Goal: Information Seeking & Learning: Learn about a topic

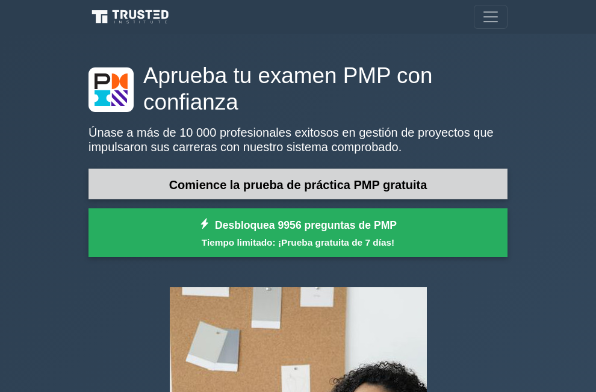
click at [127, 199] on link "Comience la prueba de práctica PMP gratuita" at bounding box center [298, 184] width 419 height 31
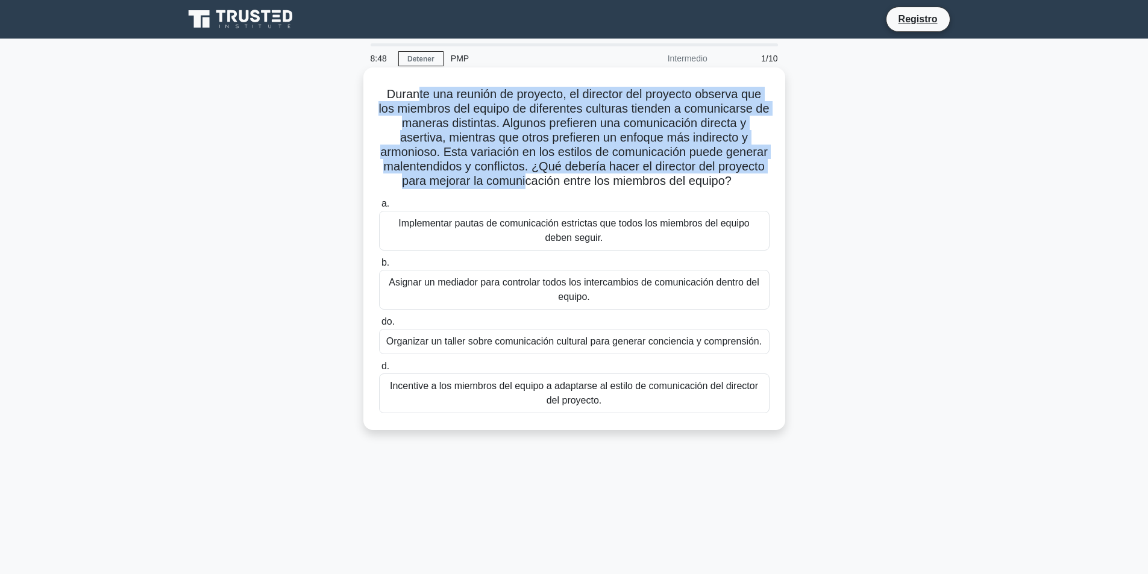
drag, startPoint x: 416, startPoint y: 98, endPoint x: 522, endPoint y: 183, distance: 135.9
click at [522, 183] on font "Durante una reunión de proyecto, el director del proyecto observa que los miemb…" at bounding box center [573, 137] width 390 height 100
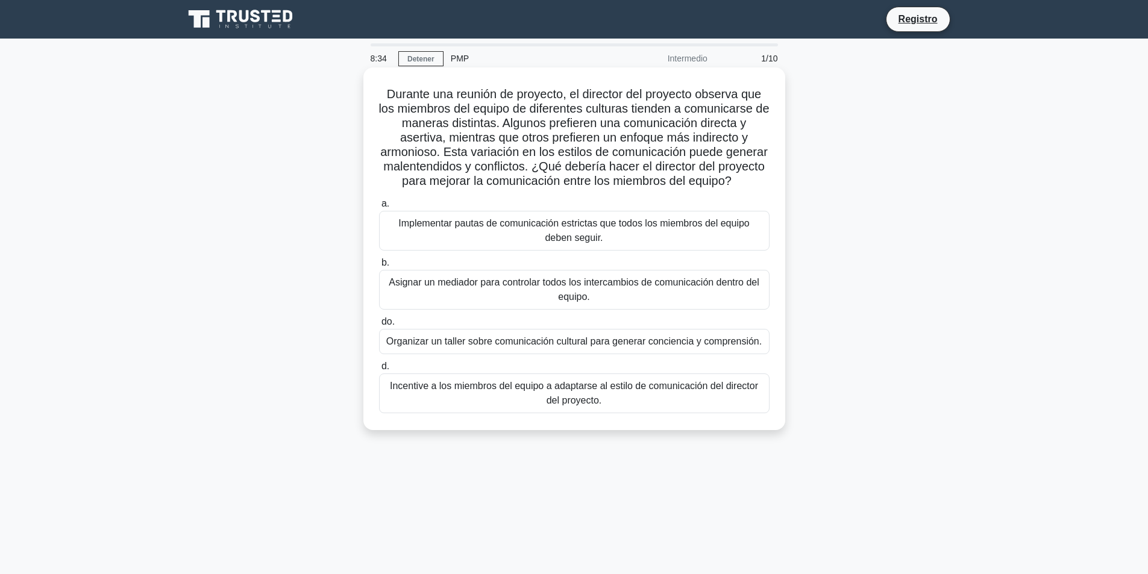
click at [449, 345] on font "Organizar un taller sobre comunicación cultural para generar conciencia y compr…" at bounding box center [573, 341] width 375 height 10
click at [379, 326] on input "do. Organizar un taller sobre comunicación cultural para generar conciencia y c…" at bounding box center [379, 322] width 0 height 8
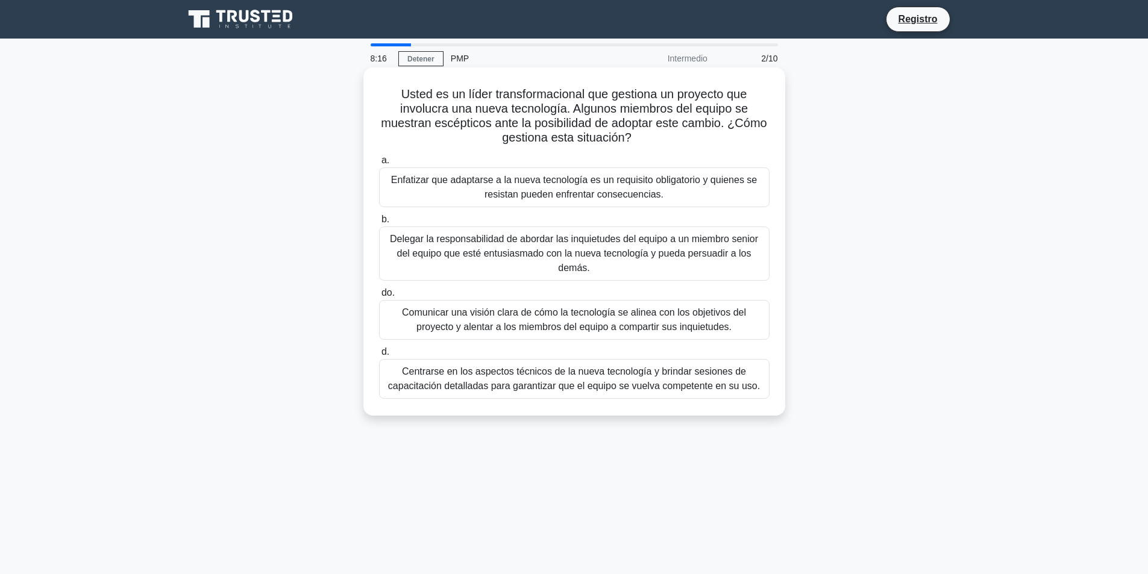
drag, startPoint x: 587, startPoint y: 92, endPoint x: 559, endPoint y: 156, distance: 69.6
click at [596, 142] on h5 "Usted es un líder transformacional que gestiona un proyecto que involucra una n…" at bounding box center [574, 116] width 393 height 59
click at [536, 339] on div "Comunicar una visión clara de cómo la tecnología se alinea con los objetivos de…" at bounding box center [574, 320] width 390 height 40
click at [379, 297] on input "do. Comunicar una visión clara de cómo la tecnología se alinea con los objetivo…" at bounding box center [379, 293] width 0 height 8
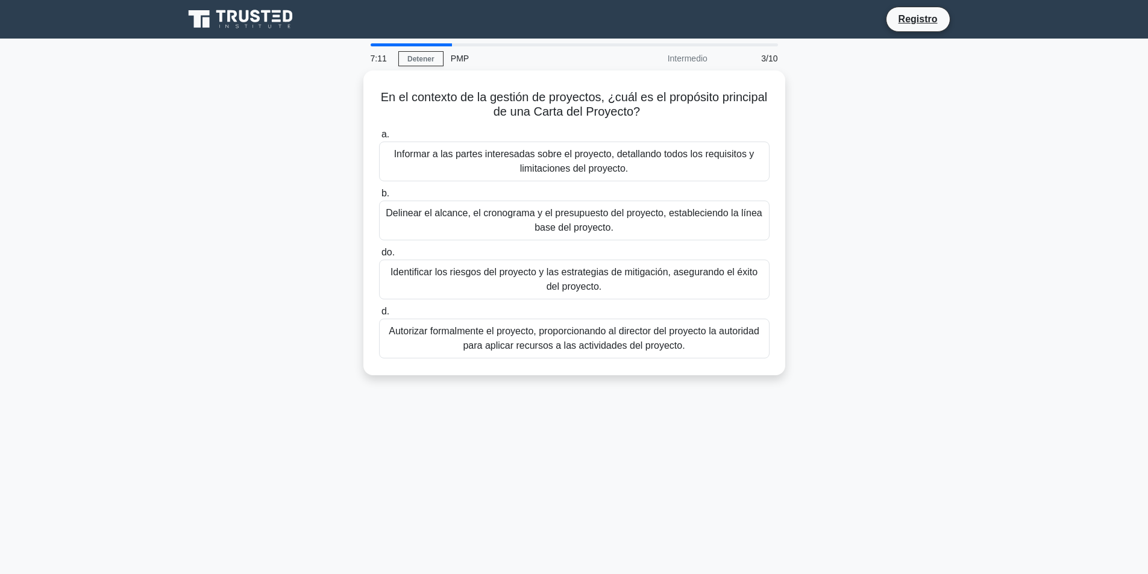
click at [596, 392] on div "7:11 Detener PMP Intermedio 3/10 En el contexto de la gestión de proyectos, ¿cu…" at bounding box center [574, 344] width 795 height 603
click at [596, 392] on div "6:13 Detener PMP Intermedio 3/10 En el contexto de la gestión de proyectos, ¿cu…" at bounding box center [574, 344] width 795 height 603
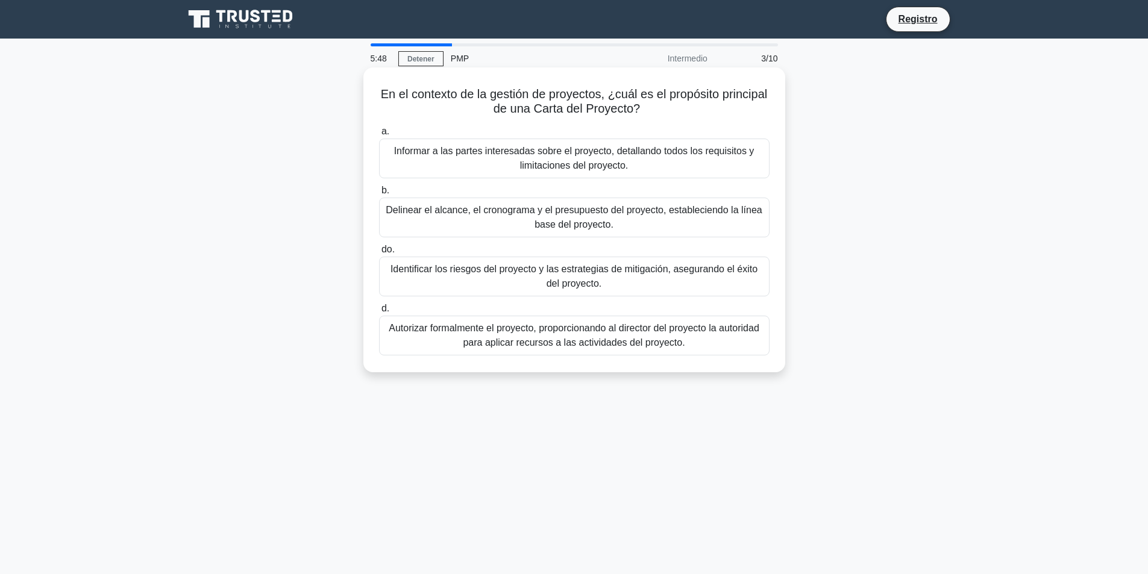
click at [480, 142] on div "Informar a las partes interesadas sobre el proyecto, detallando todos los requi…" at bounding box center [574, 159] width 390 height 40
click at [379, 136] on input "a. Informar a las partes interesadas sobre el proyecto, detallando todos los re…" at bounding box center [379, 132] width 0 height 8
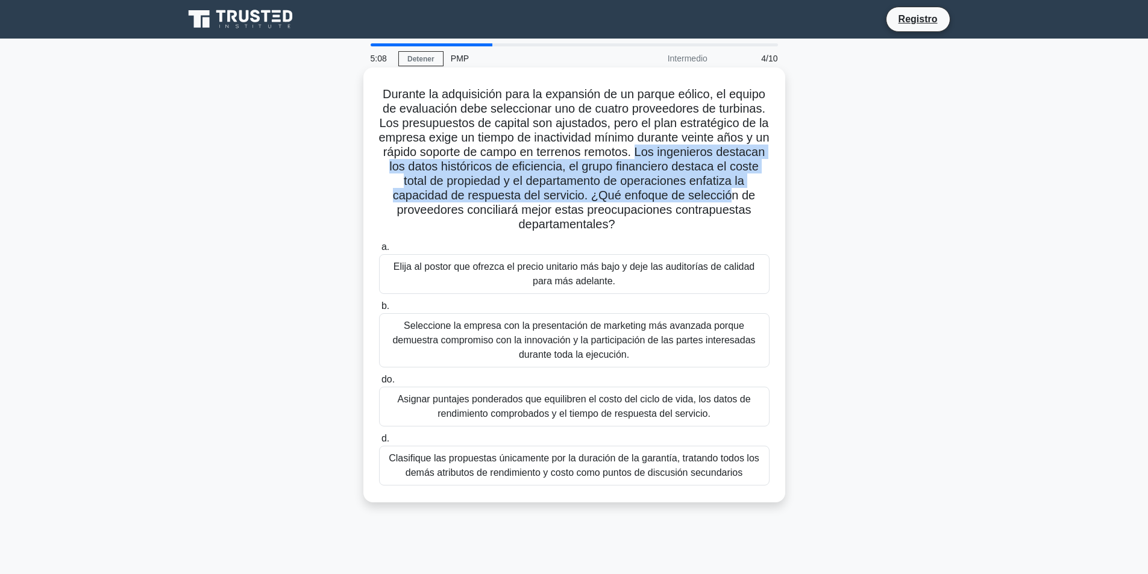
drag, startPoint x: 676, startPoint y: 153, endPoint x: 737, endPoint y: 193, distance: 73.5
click at [596, 193] on font "Durante la adquisición para la expansión de un parque eólico, el equipo de eval…" at bounding box center [573, 158] width 390 height 143
click at [596, 187] on font "Durante la adquisición para la expansión de un parque eólico, el equipo de eval…" at bounding box center [573, 158] width 390 height 143
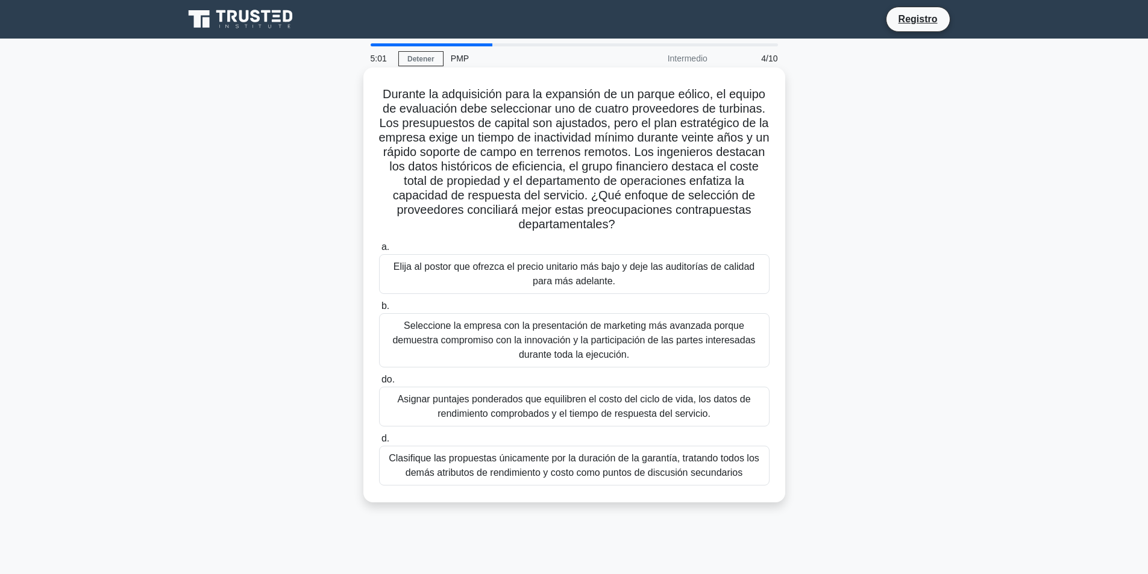
drag, startPoint x: 600, startPoint y: 195, endPoint x: 725, endPoint y: 225, distance: 128.4
click at [596, 225] on h5 "Durante la adquisición para la expansión de un parque eólico, el equipo de eval…" at bounding box center [574, 160] width 393 height 146
click at [596, 392] on font "Asignar puntajes ponderados que equilibren el costo del ciclo de vida, los dato…" at bounding box center [573, 406] width 353 height 25
click at [379, 384] on input "do. Asignar puntajes ponderados que equilibren el costo del ciclo de vida, los …" at bounding box center [379, 380] width 0 height 8
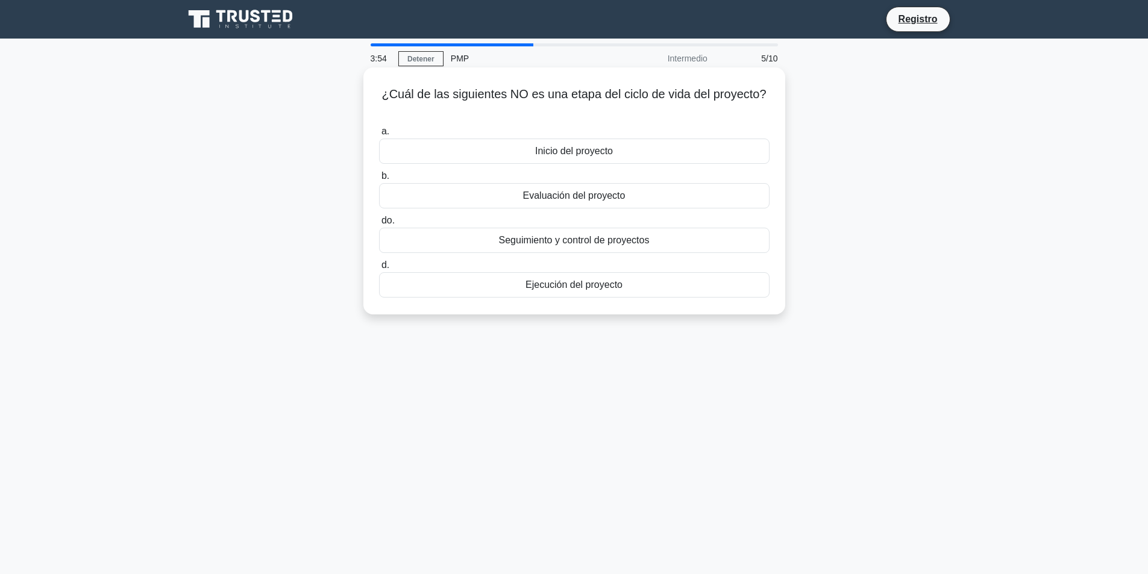
click at [566, 199] on font "Evaluación del proyecto" at bounding box center [574, 195] width 102 height 10
click at [379, 180] on input "b. Evaluación del proyecto" at bounding box center [379, 176] width 0 height 8
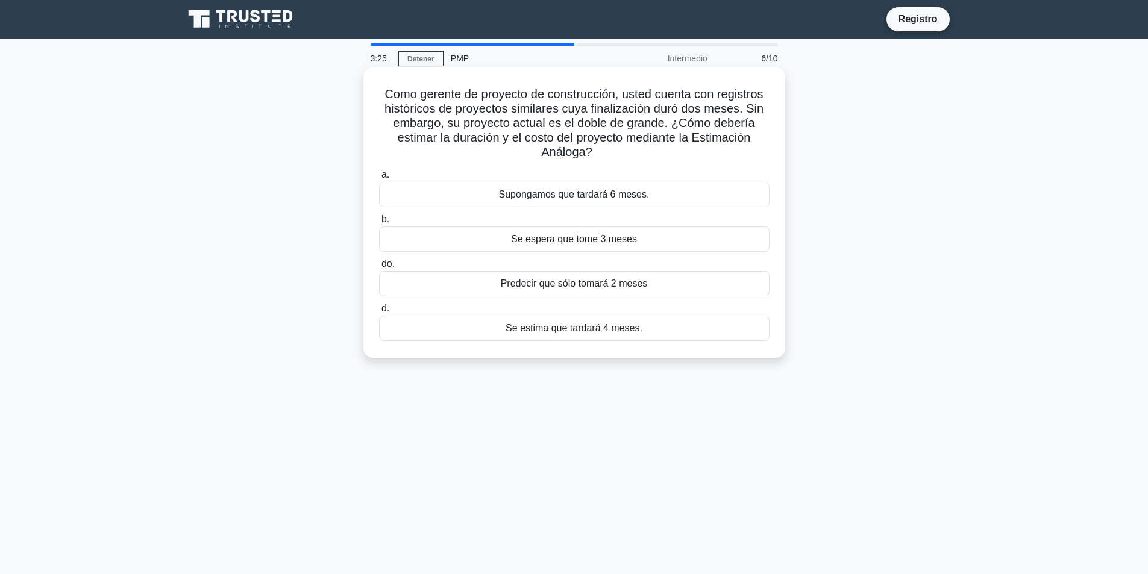
click at [548, 194] on font "Supongamos que tardará 6 meses." at bounding box center [574, 194] width 151 height 10
click at [379, 179] on input "a. Supongamos que tardará 6 meses." at bounding box center [379, 175] width 0 height 8
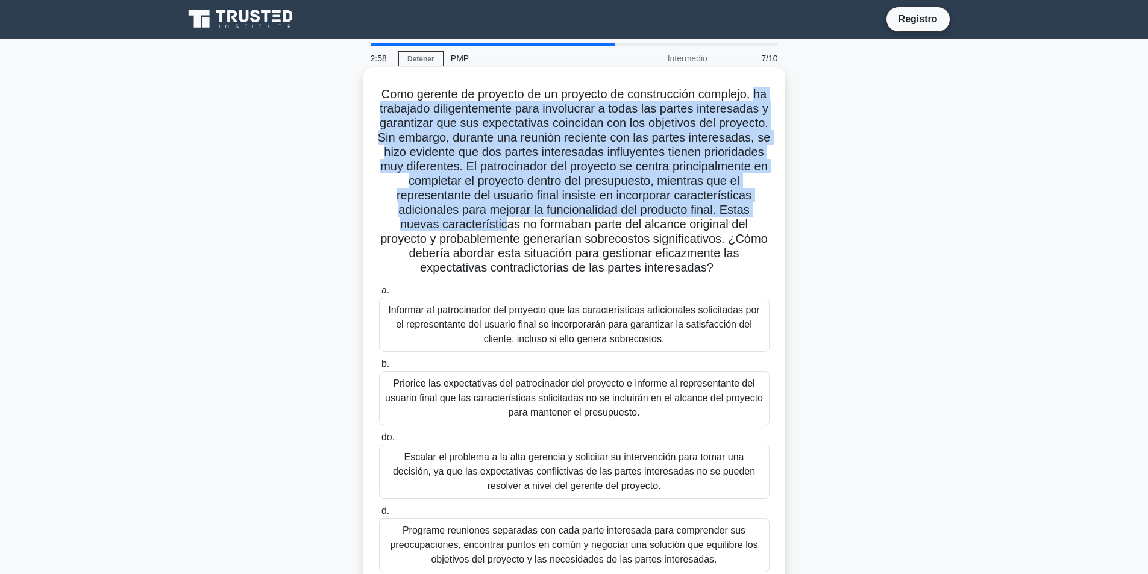
drag, startPoint x: 405, startPoint y: 108, endPoint x: 615, endPoint y: 211, distance: 233.9
click at [596, 222] on font "Como gerente de proyecto de un proyecto de construcción complejo, ha trabajado …" at bounding box center [574, 180] width 393 height 187
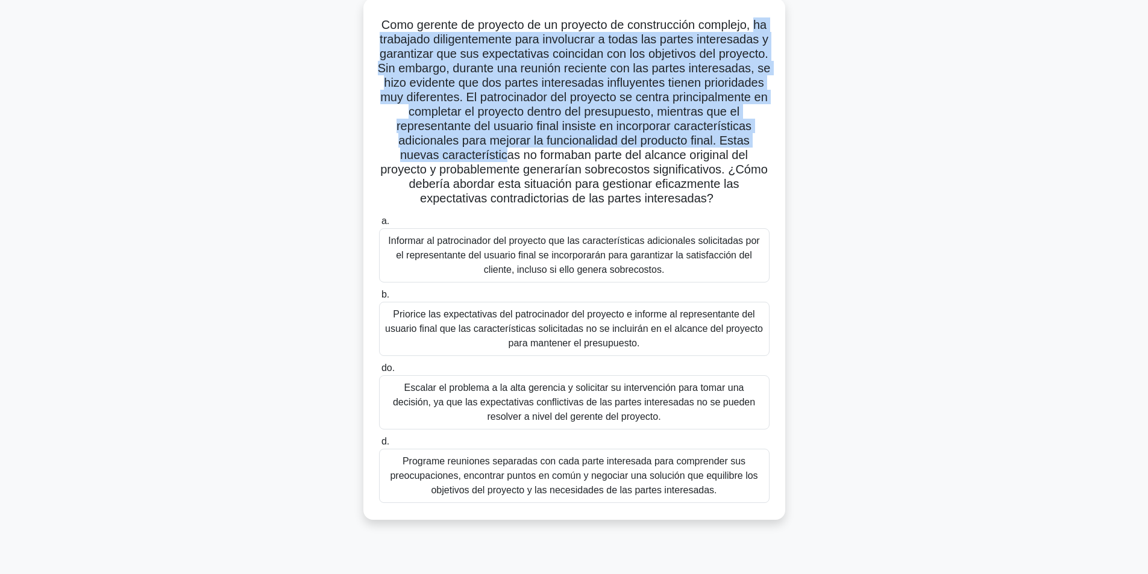
scroll to position [77, 0]
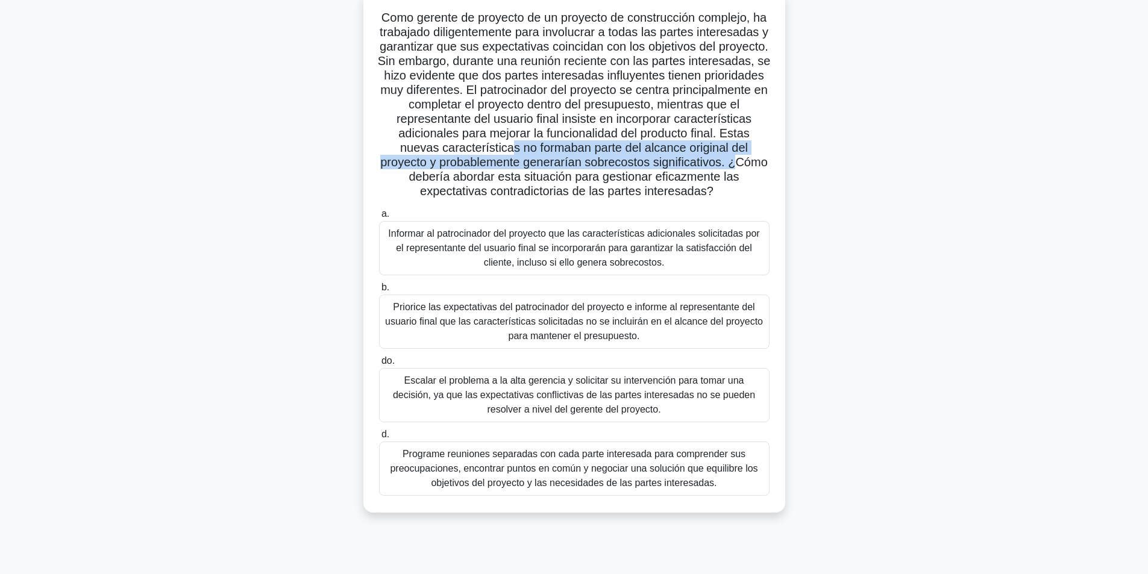
drag, startPoint x: 621, startPoint y: 152, endPoint x: 476, endPoint y: 174, distance: 146.2
click at [476, 174] on font "Como gerente de proyecto de un proyecto de construcción complejo, ha trabajado …" at bounding box center [574, 104] width 393 height 187
click at [475, 177] on font "Como gerente de proyecto de un proyecto de construcción complejo, ha trabajado …" at bounding box center [574, 104] width 393 height 187
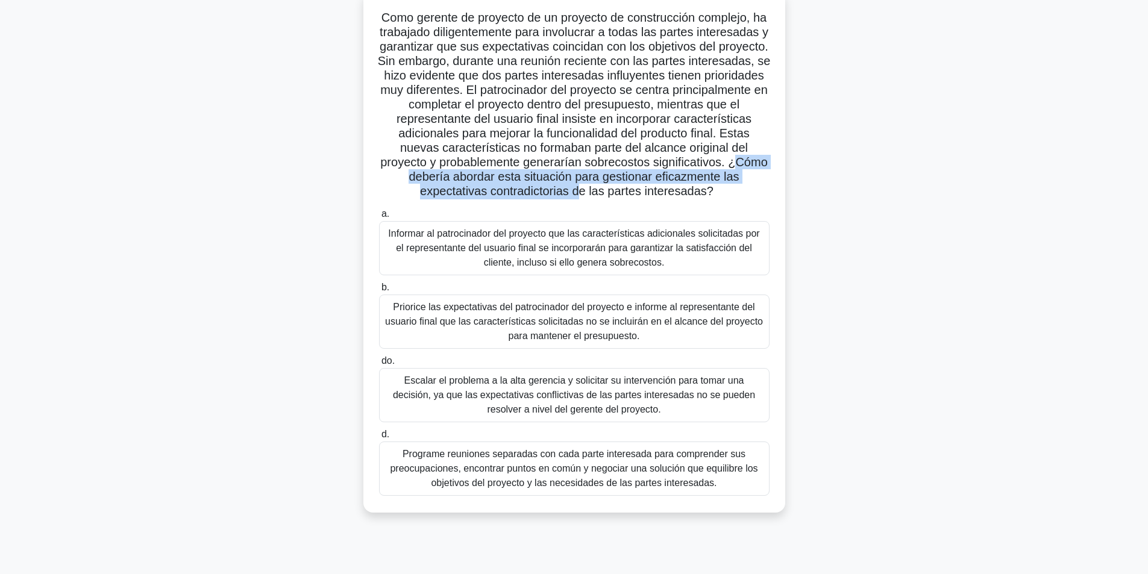
drag, startPoint x: 475, startPoint y: 177, endPoint x: 632, endPoint y: 191, distance: 157.9
click at [596, 191] on font "Como gerente de proyecto de un proyecto de construcción complejo, ha trabajado …" at bounding box center [574, 104] width 393 height 187
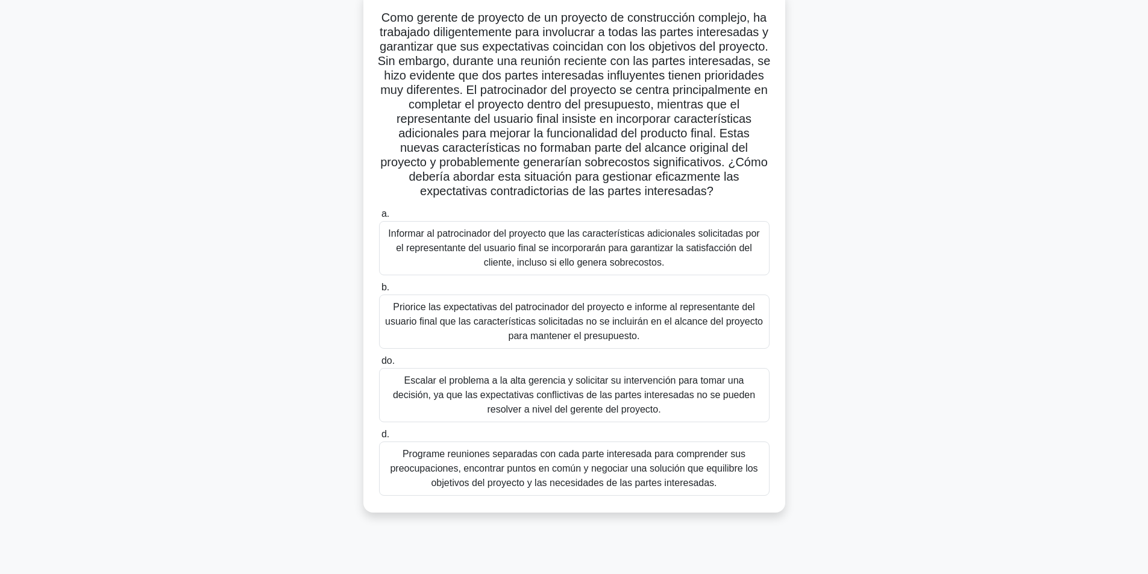
click at [596, 392] on font "Programe reuniones separadas con cada parte interesada para comprender sus preo…" at bounding box center [574, 468] width 368 height 39
click at [379, 392] on input "d. Programe reuniones separadas con cada parte interesada para comprender sus p…" at bounding box center [379, 435] width 0 height 8
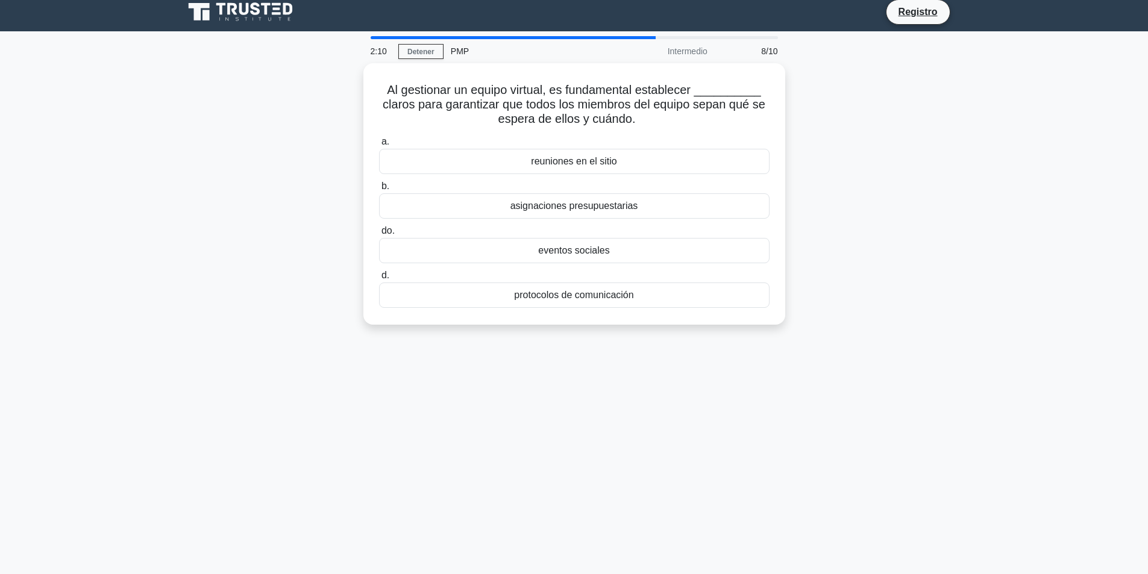
scroll to position [0, 0]
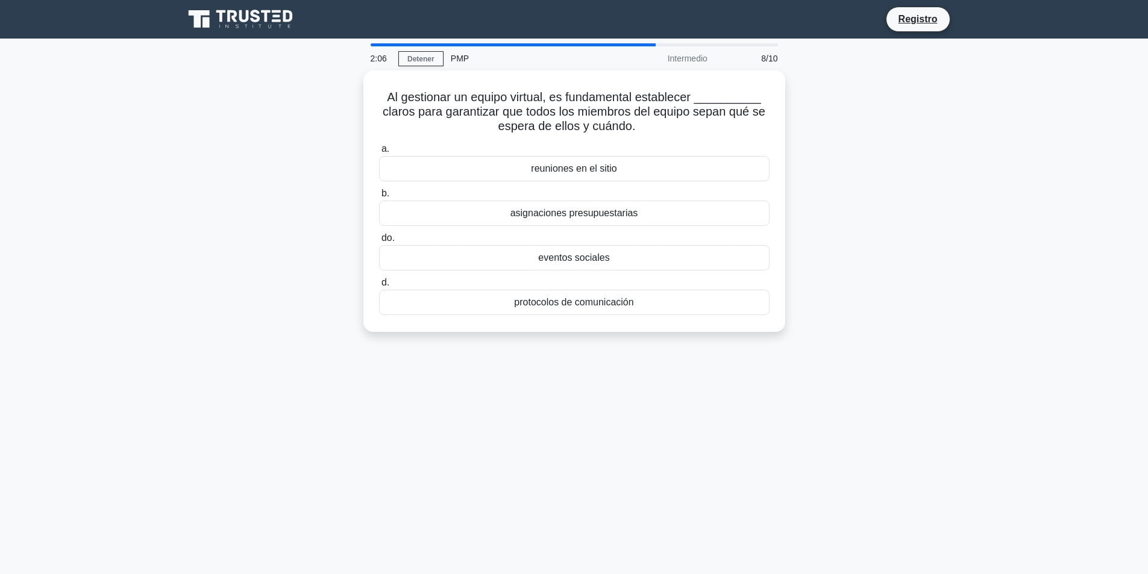
click at [596, 392] on div "2:06 Detener PMP Intermedio 8/10 Al gestionar un equipo virtual, es fundamental…" at bounding box center [574, 344] width 795 height 603
click at [596, 386] on div "1:33 Detener PMP Intermedio 8/10 Al gestionar un equipo virtual, es fundamental…" at bounding box center [574, 344] width 795 height 603
click at [582, 303] on font "protocolos de comunicación" at bounding box center [573, 299] width 119 height 10
click at [379, 284] on input "d. protocolos de comunicación" at bounding box center [379, 280] width 0 height 8
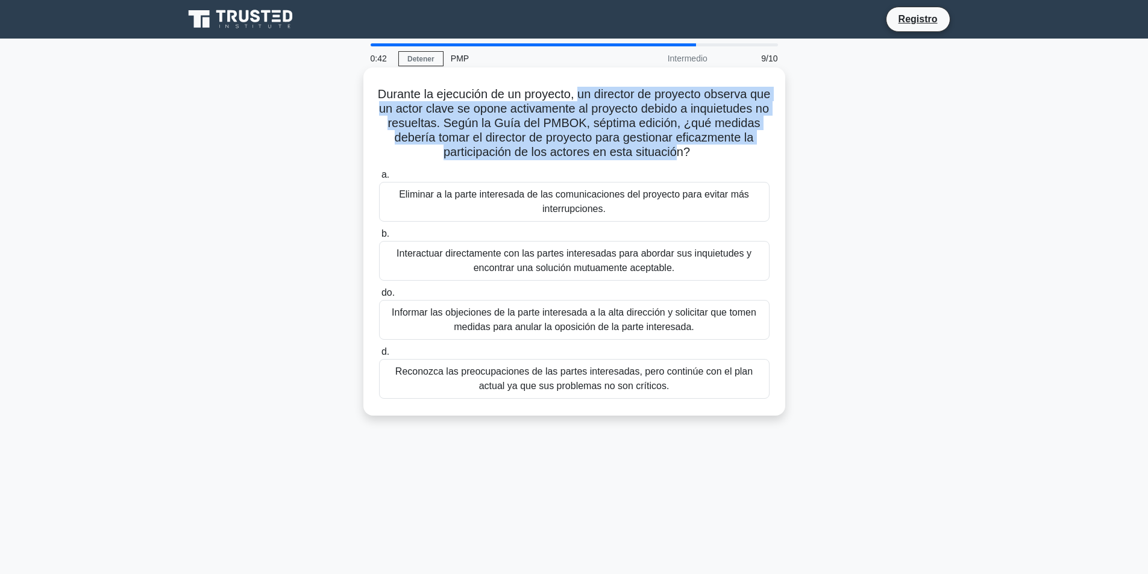
drag, startPoint x: 591, startPoint y: 91, endPoint x: 718, endPoint y: 150, distance: 140.2
click at [596, 150] on font "Durante la ejecución de un proyecto, un director de proyecto observa que un act…" at bounding box center [574, 122] width 393 height 71
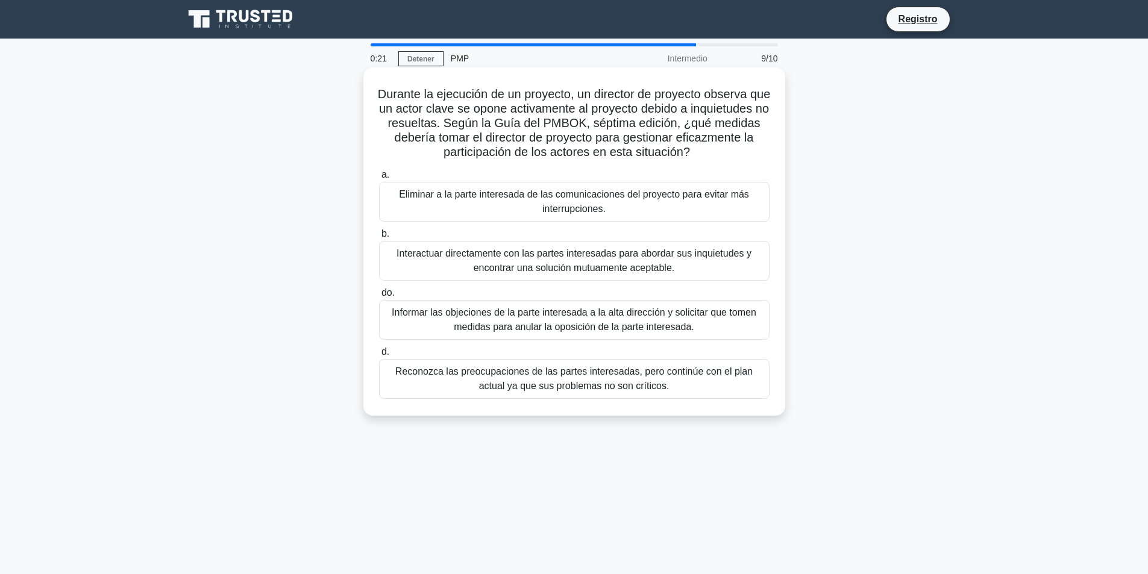
click at [455, 269] on font "Interactuar directamente con las partes interesadas para abordar sus inquietude…" at bounding box center [574, 260] width 380 height 29
click at [379, 238] on input "b. Interactuar directamente con las partes interesadas para abordar sus inquiet…" at bounding box center [379, 234] width 0 height 8
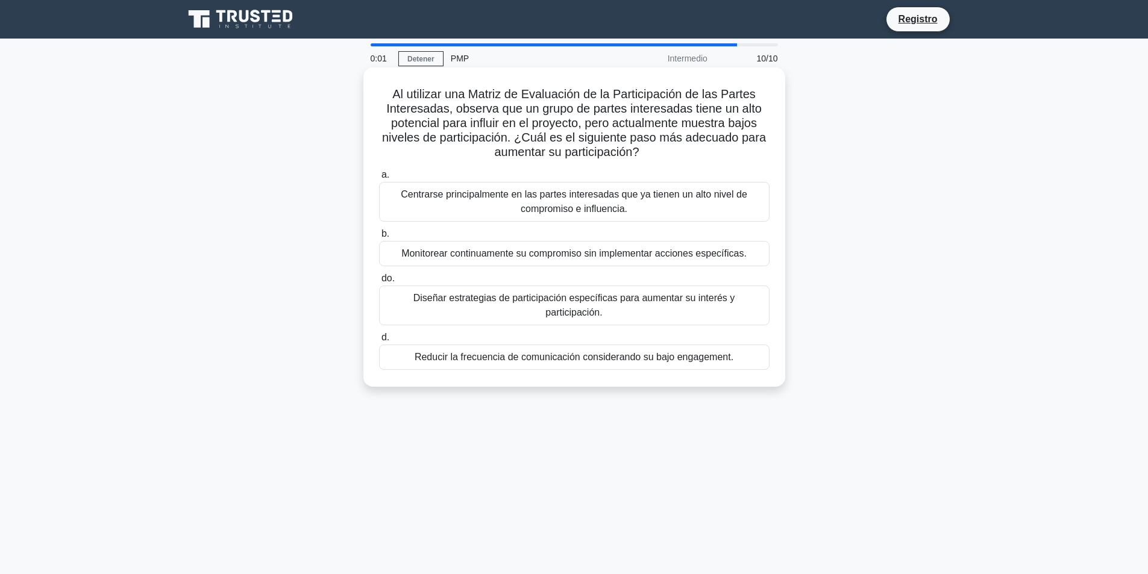
drag, startPoint x: 451, startPoint y: 109, endPoint x: 691, endPoint y: 158, distance: 245.4
click at [596, 158] on h5 "Al utilizar una Matriz de Evaluación de la Participación de las Partes Interesa…" at bounding box center [574, 124] width 393 height 74
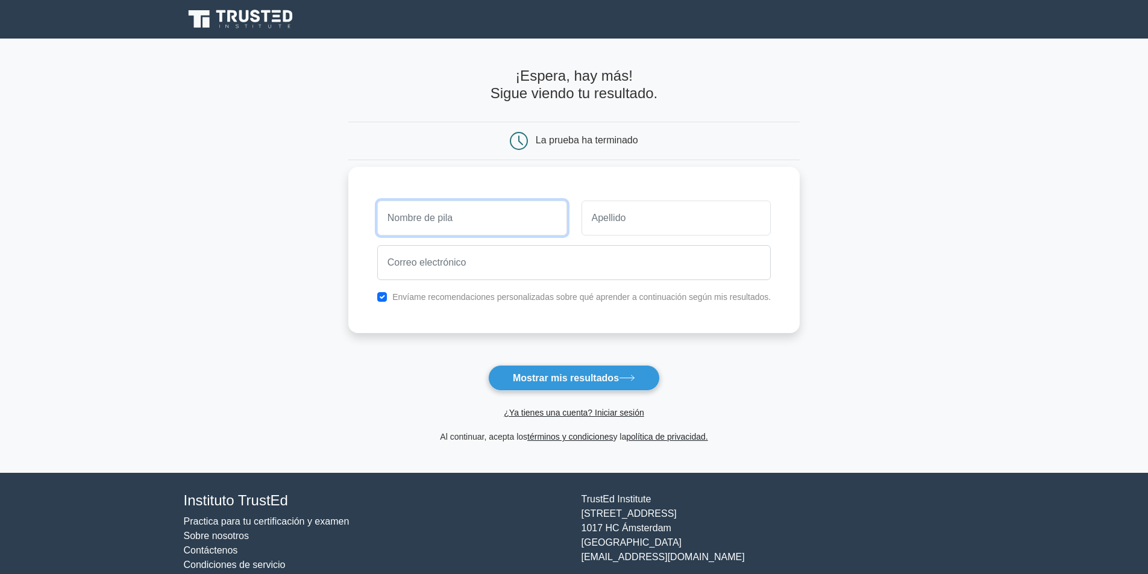
click at [473, 216] on input "text" at bounding box center [472, 218] width 190 height 35
type input "Linda"
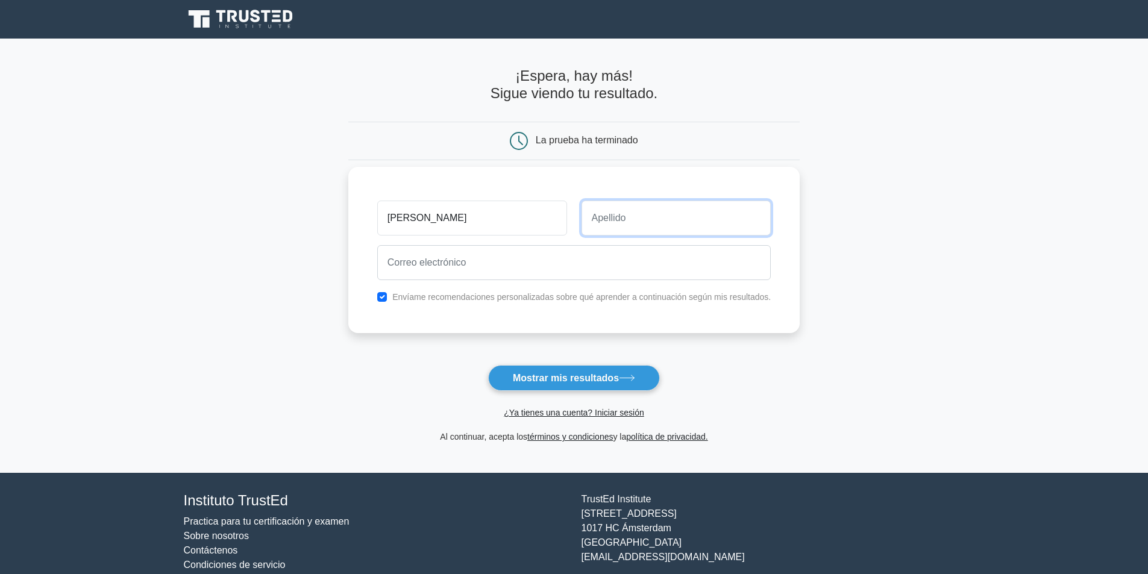
click at [641, 215] on input "text" at bounding box center [676, 218] width 190 height 35
type input "Llerena"
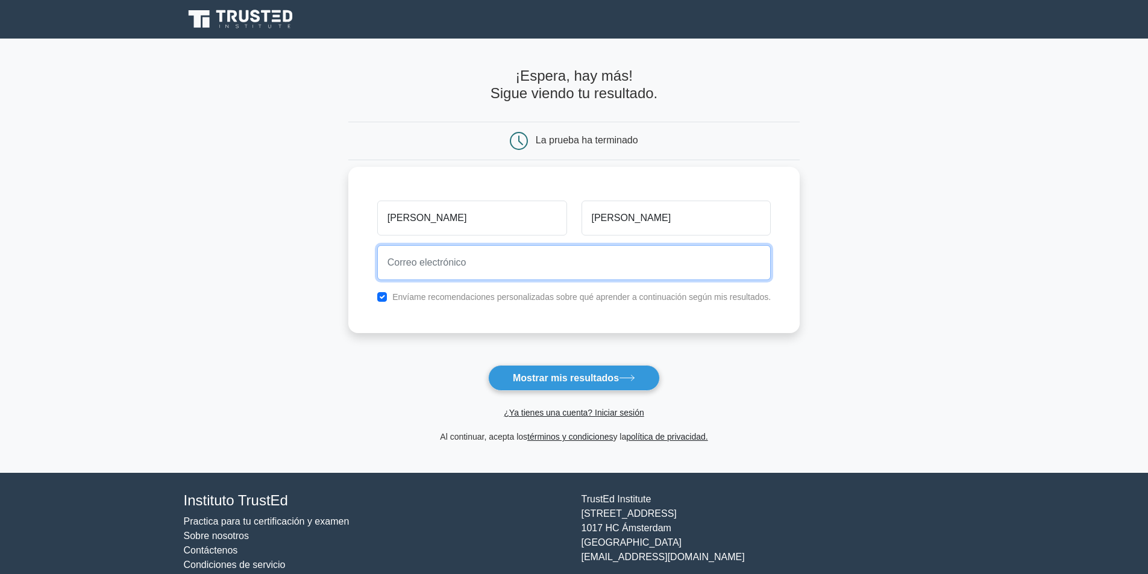
click at [555, 271] on input "email" at bounding box center [574, 262] width 394 height 35
type input "lindallerena18@gmail.com"
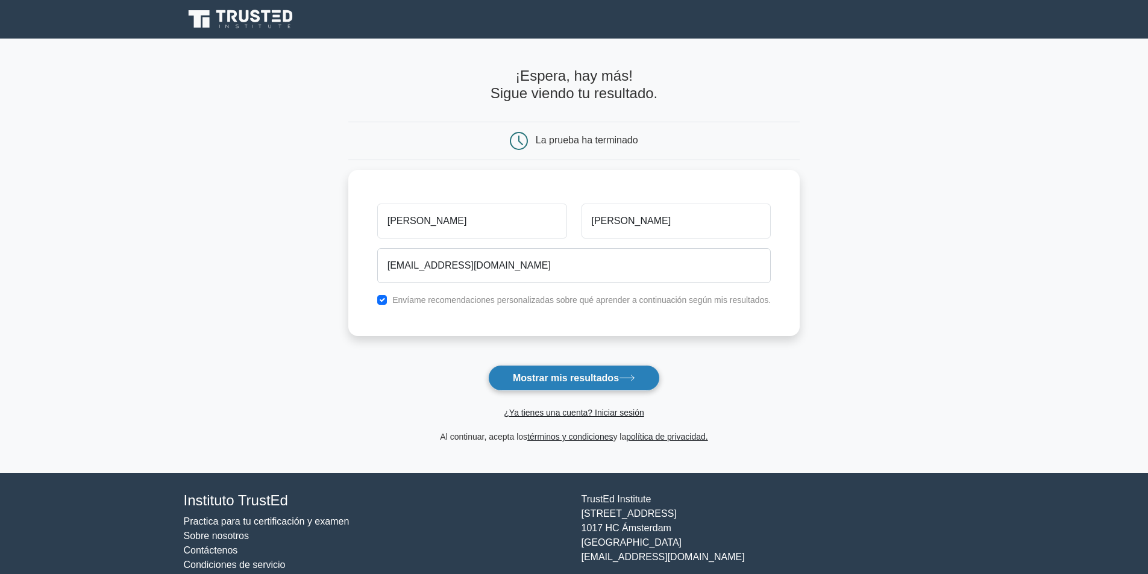
click at [565, 389] on button "Mostrar mis resultados" at bounding box center [574, 378] width 172 height 26
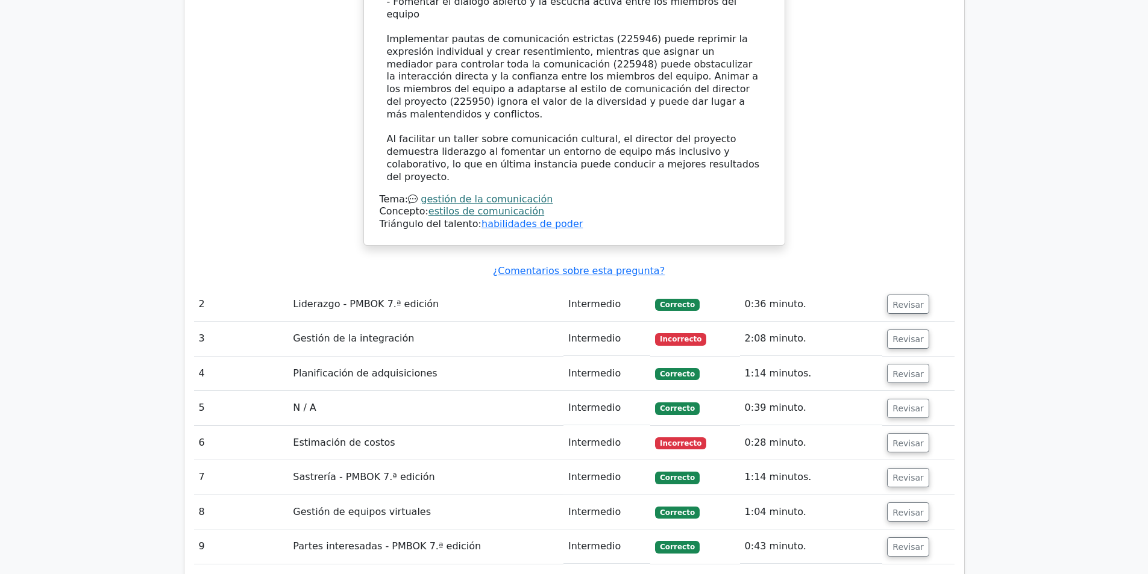
scroll to position [1687, 0]
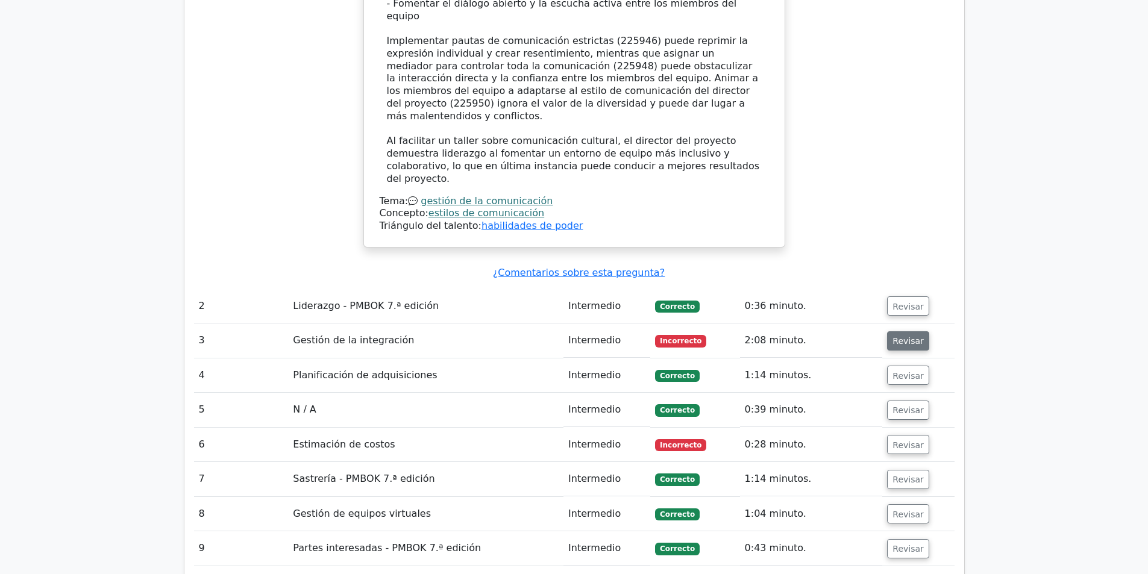
click at [904, 336] on font "Revisar" at bounding box center [907, 341] width 31 height 10
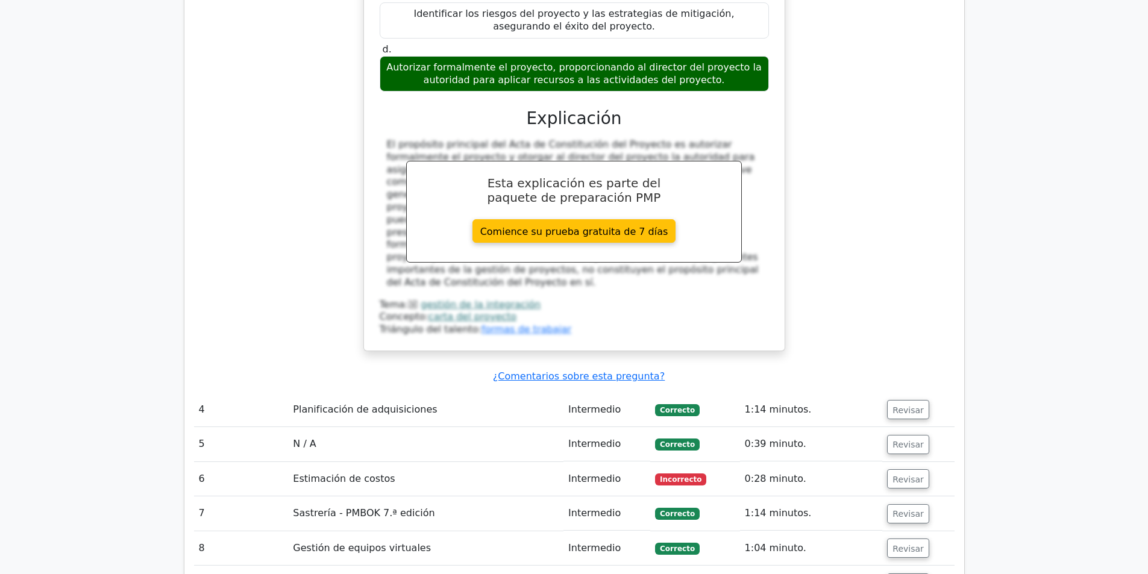
scroll to position [2229, 0]
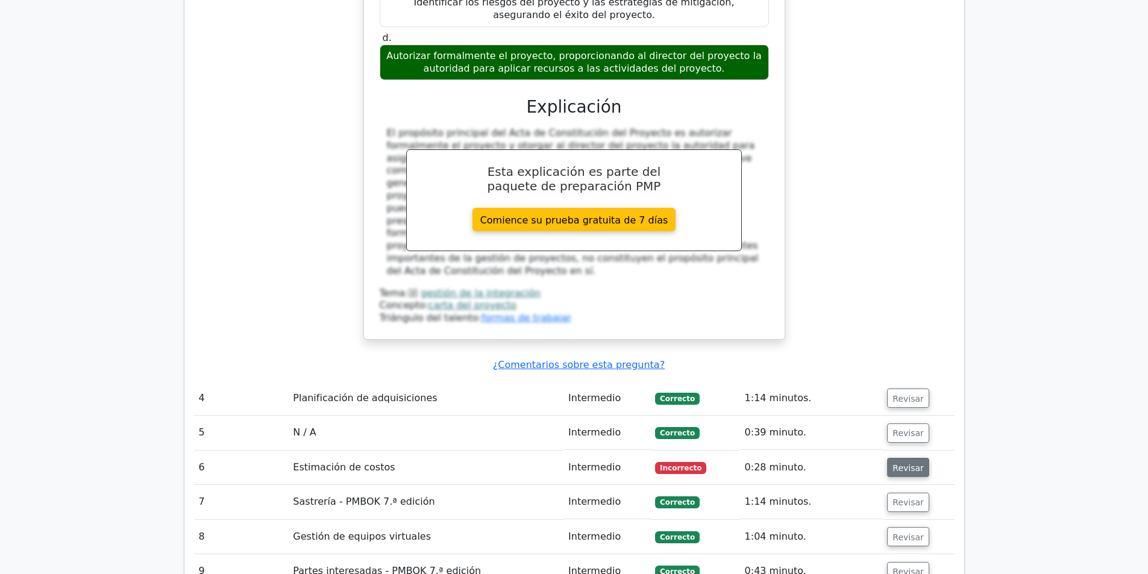
click at [903, 463] on font "Revisar" at bounding box center [907, 468] width 31 height 10
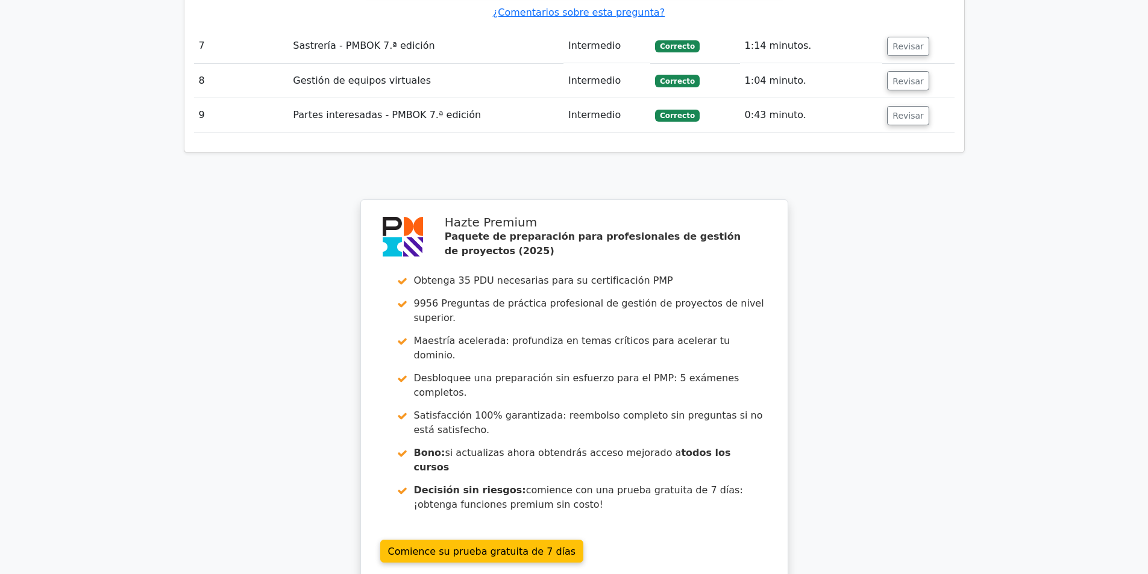
scroll to position [3257, 0]
